Goal: Navigation & Orientation: Find specific page/section

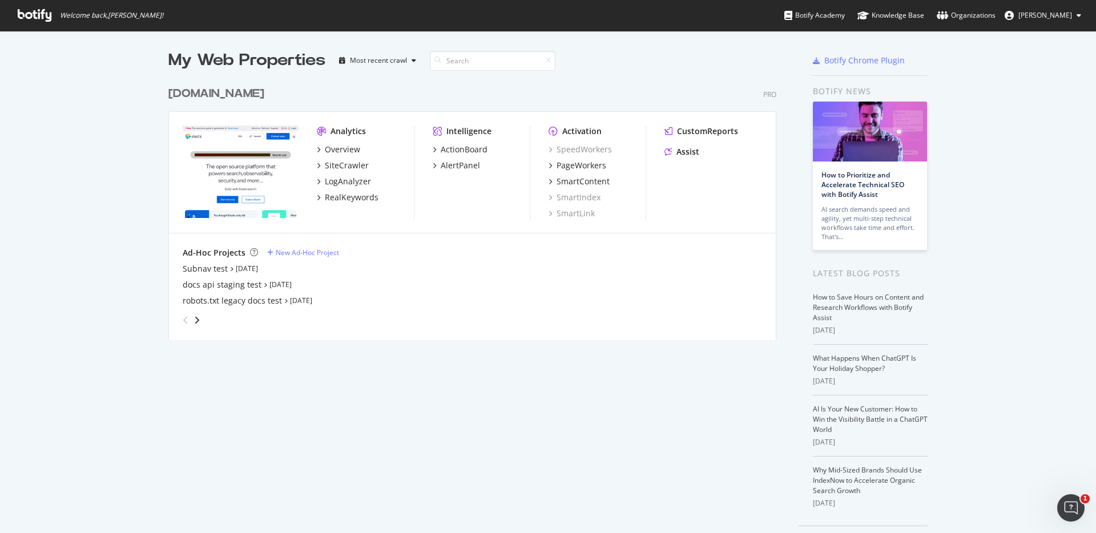
click at [110, 14] on span "Welcome back, [PERSON_NAME] !" at bounding box center [111, 15] width 103 height 9
click at [18, 17] on icon at bounding box center [35, 15] width 34 height 13
click at [41, 16] on icon at bounding box center [35, 15] width 34 height 13
click at [229, 178] on img "grid" at bounding box center [241, 172] width 116 height 92
click at [82, 18] on span "Welcome back, [PERSON_NAME] !" at bounding box center [111, 15] width 103 height 9
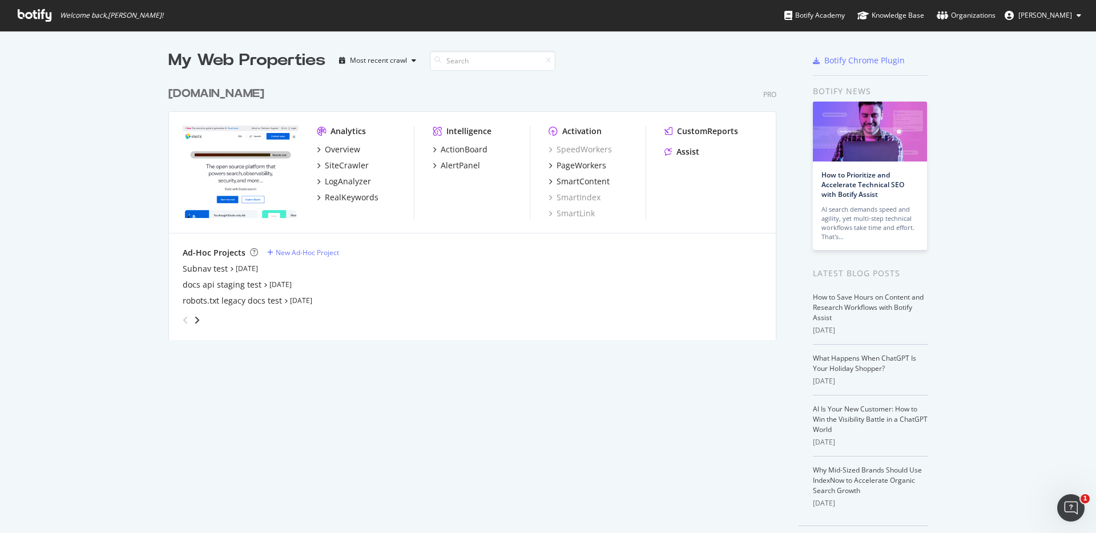
click at [210, 60] on div "My Web Properties" at bounding box center [246, 60] width 157 height 23
click at [202, 95] on div "[DOMAIN_NAME]" at bounding box center [216, 94] width 96 height 17
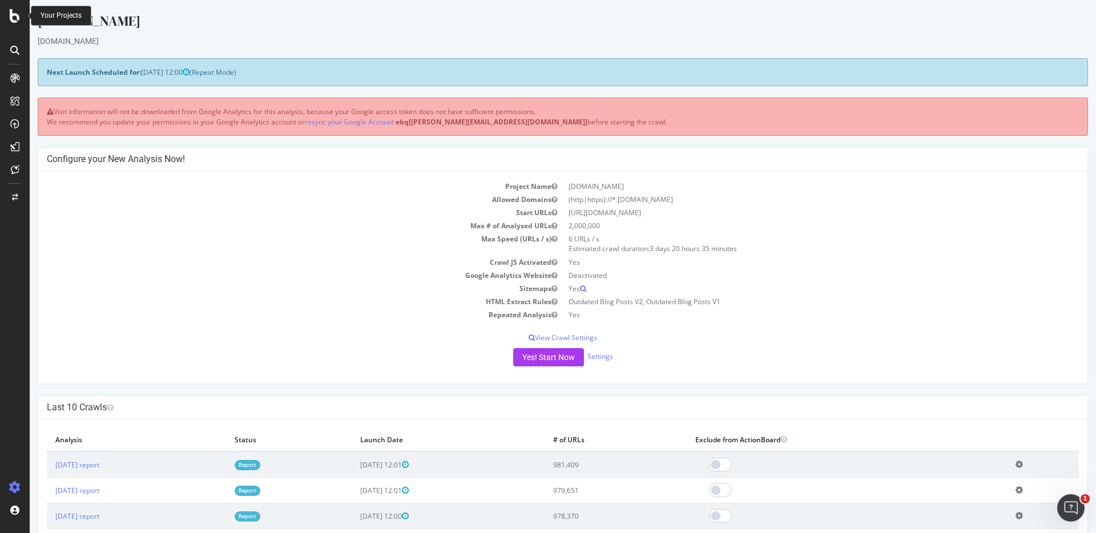
click at [21, 20] on div at bounding box center [14, 16] width 27 height 14
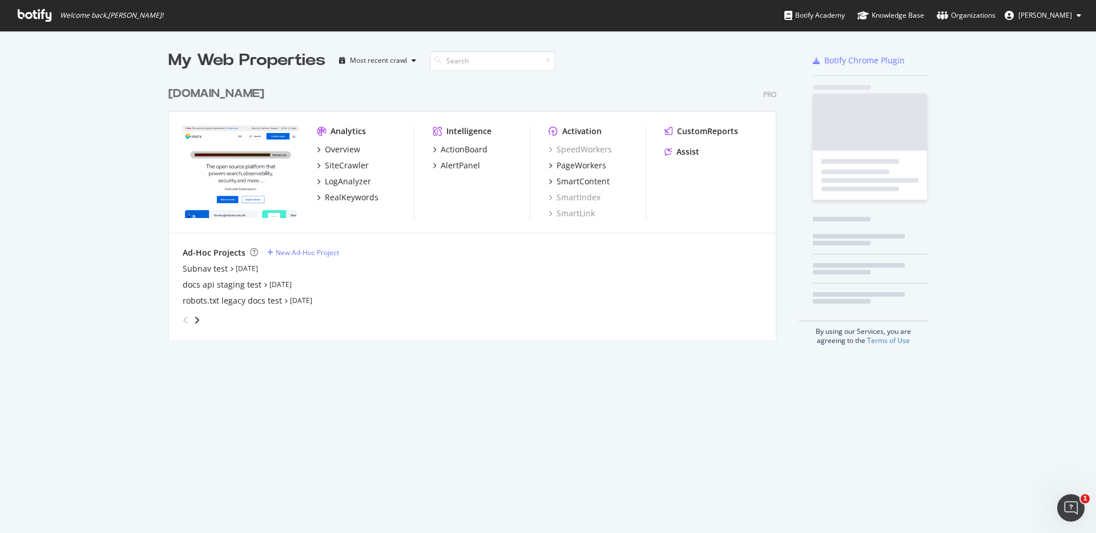
scroll to position [533, 1096]
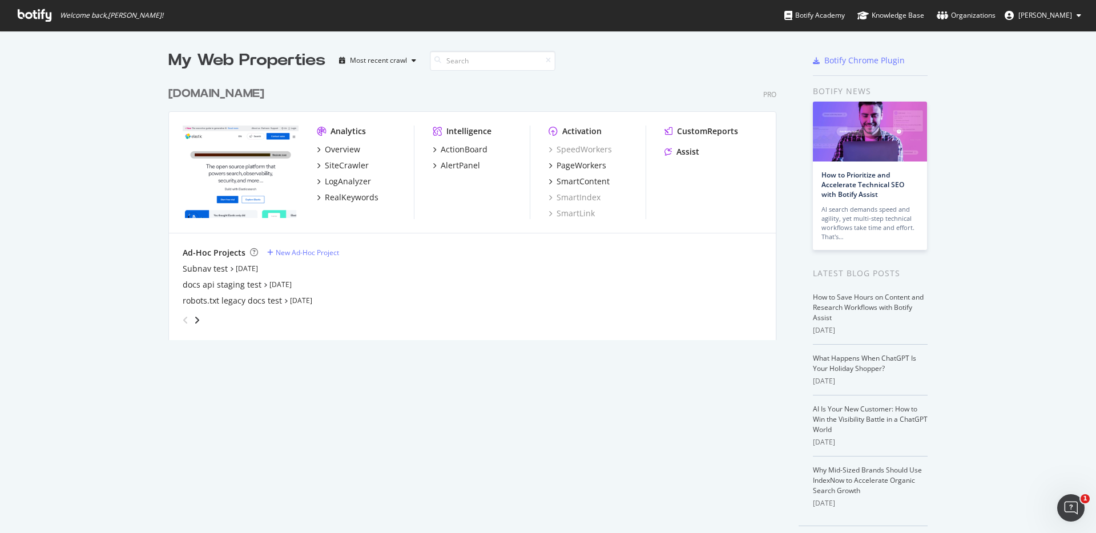
click at [1019, 15] on span "[PERSON_NAME]" at bounding box center [1046, 15] width 54 height 10
click at [1046, 86] on span "Elasticsearch" at bounding box center [1034, 89] width 42 height 10
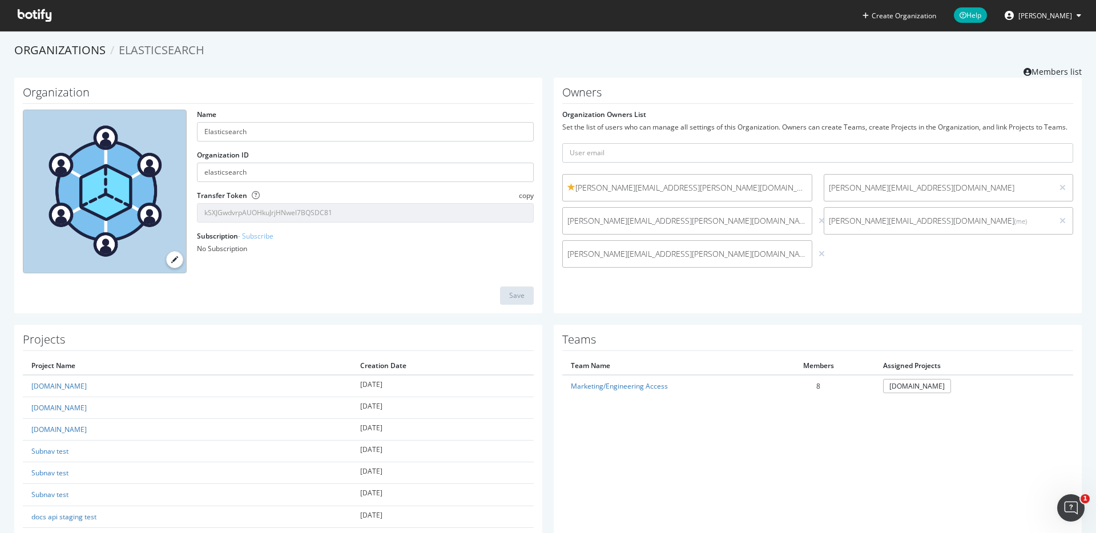
click at [862, 257] on div "[PERSON_NAME][EMAIL_ADDRESS][PERSON_NAME][DOMAIN_NAME] [DOMAIN_NAME][EMAIL_ADDR…" at bounding box center [818, 223] width 522 height 99
click at [136, 156] on div at bounding box center [105, 192] width 164 height 164
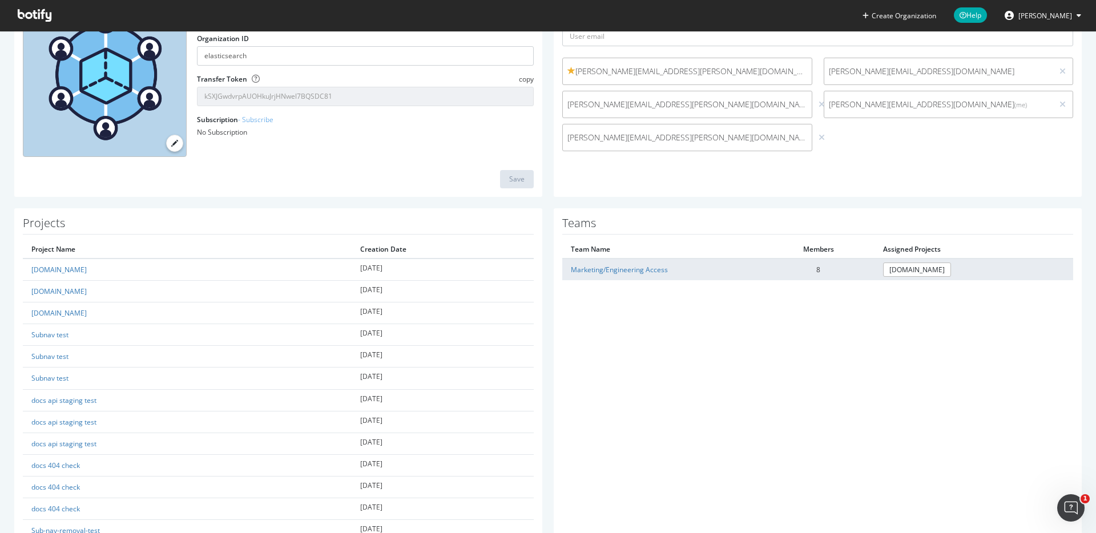
scroll to position [116, 0]
click at [639, 272] on link "Marketing/Engineering Access" at bounding box center [619, 271] width 97 height 10
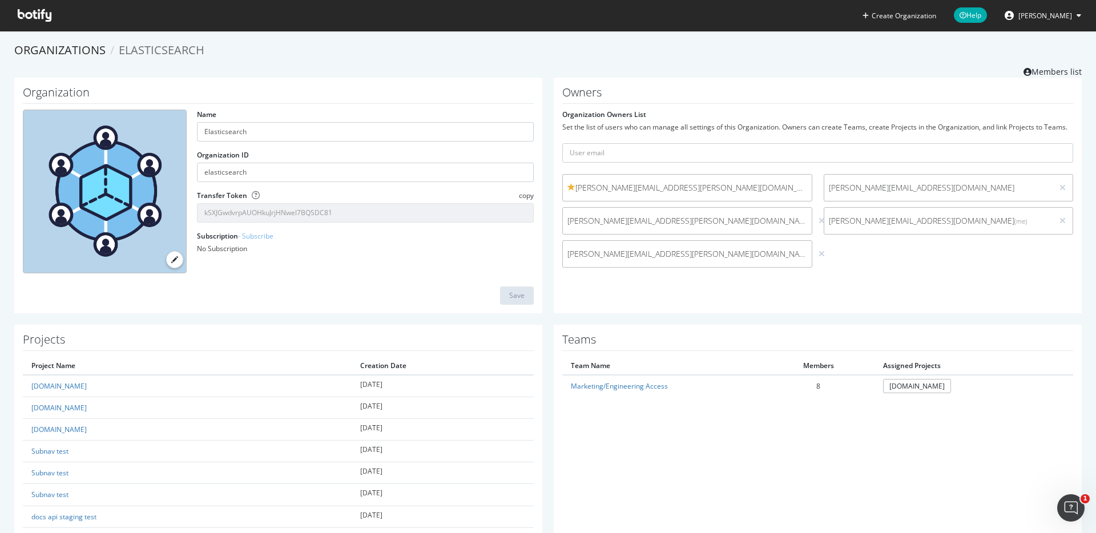
click at [43, 20] on icon at bounding box center [35, 15] width 34 height 13
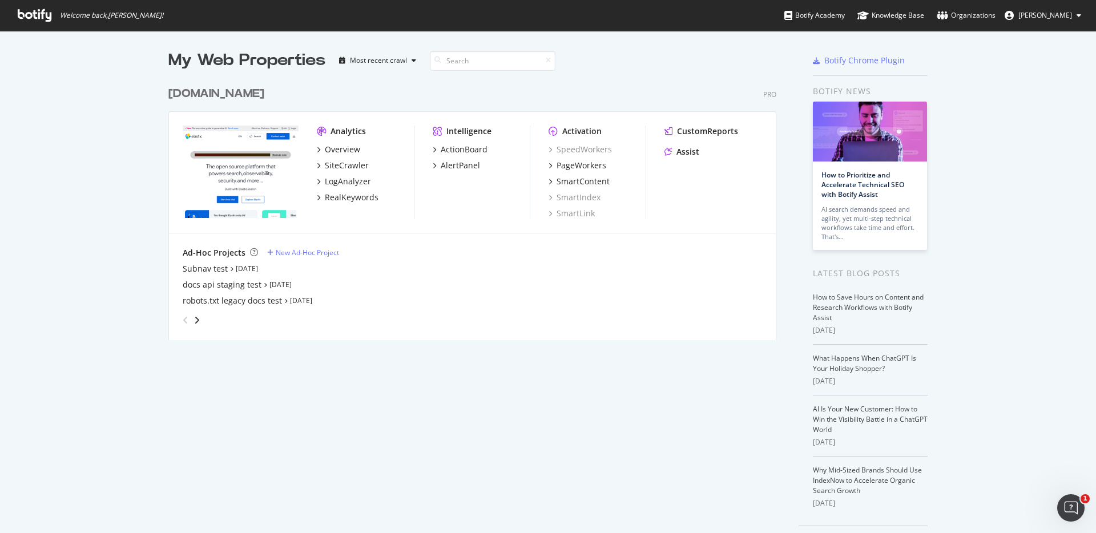
scroll to position [533, 1096]
click at [243, 61] on div "My Web Properties" at bounding box center [246, 60] width 157 height 23
click at [210, 94] on div "[DOMAIN_NAME]" at bounding box center [216, 94] width 96 height 17
